Goal: Book appointment/travel/reservation

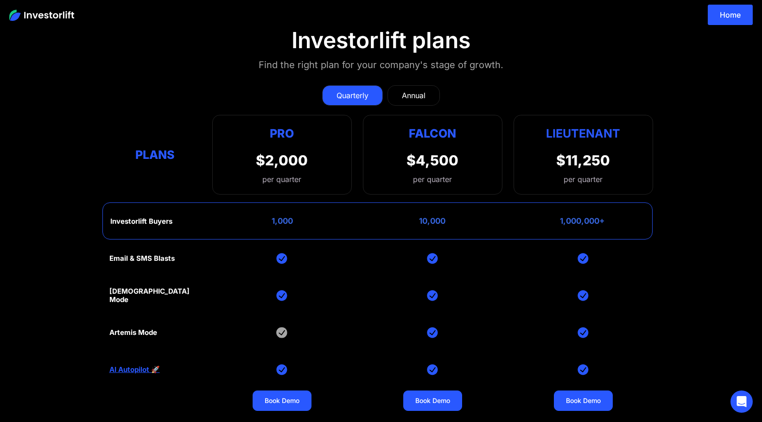
click at [57, 13] on img at bounding box center [41, 15] width 65 height 11
click at [737, 21] on link "Home" at bounding box center [729, 15] width 45 height 20
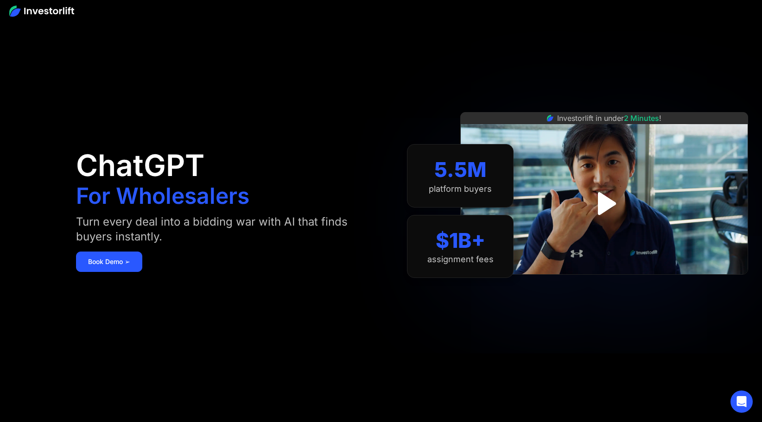
click at [63, 7] on img at bounding box center [41, 11] width 65 height 11
click at [122, 263] on link "Book Demo ➢" at bounding box center [109, 262] width 66 height 20
